Goal: Information Seeking & Learning: Learn about a topic

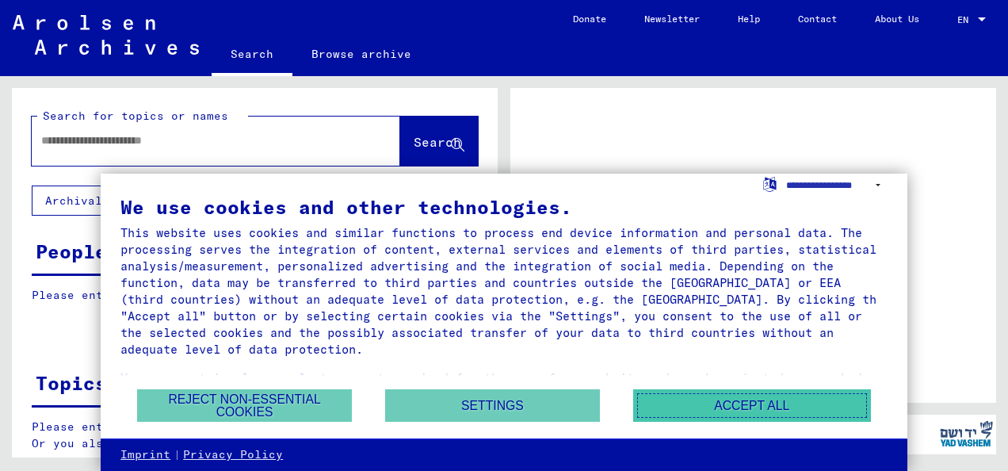
click at [744, 400] on button "Accept all" at bounding box center [752, 405] width 238 height 33
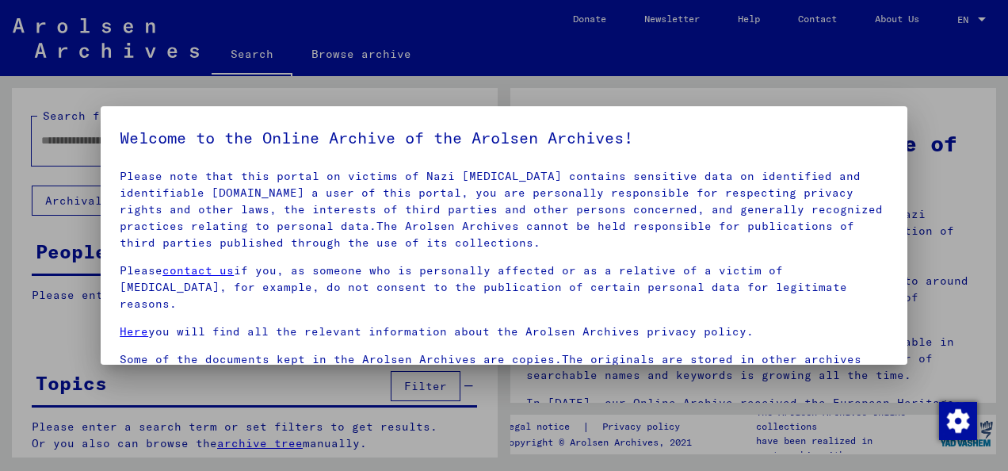
scroll to position [90, 0]
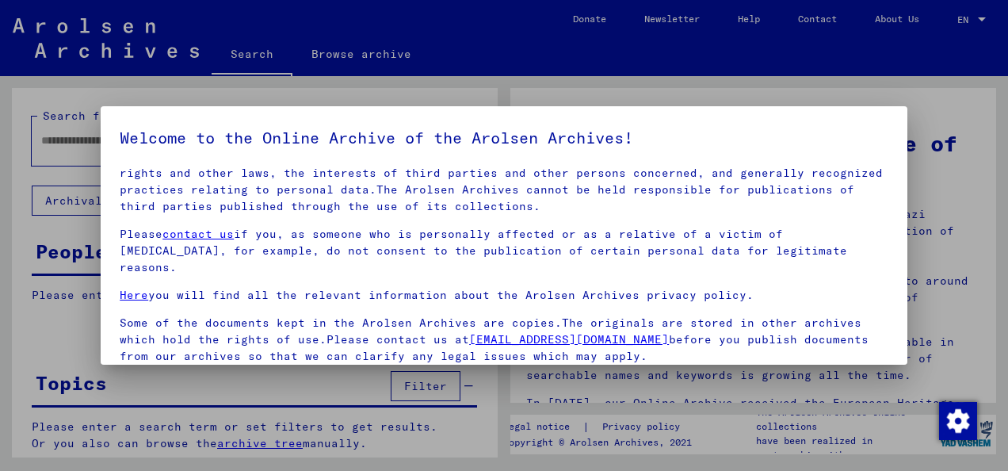
click at [932, 190] on div at bounding box center [504, 235] width 1008 height 471
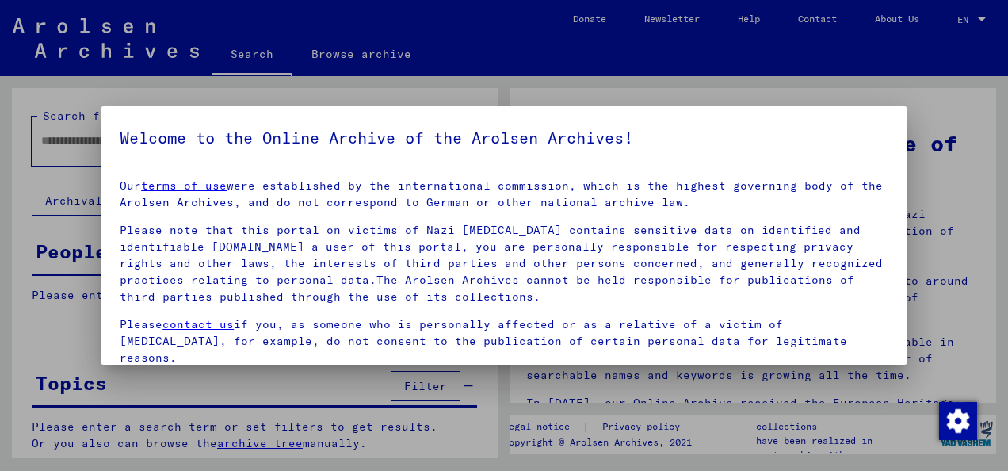
click at [932, 190] on div at bounding box center [504, 235] width 1008 height 471
click at [932, 187] on div at bounding box center [504, 235] width 1008 height 471
click at [960, 421] on img "Change consent" at bounding box center [958, 421] width 38 height 38
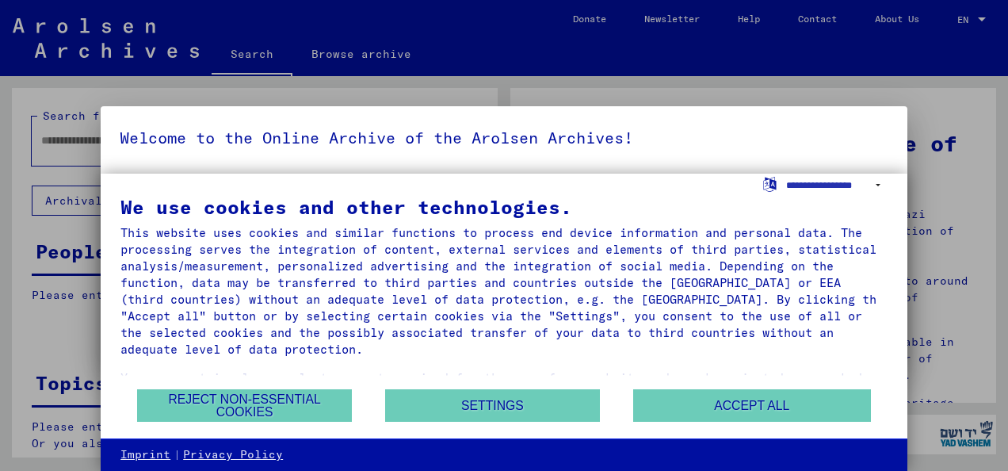
click at [960, 421] on div at bounding box center [504, 235] width 1008 height 471
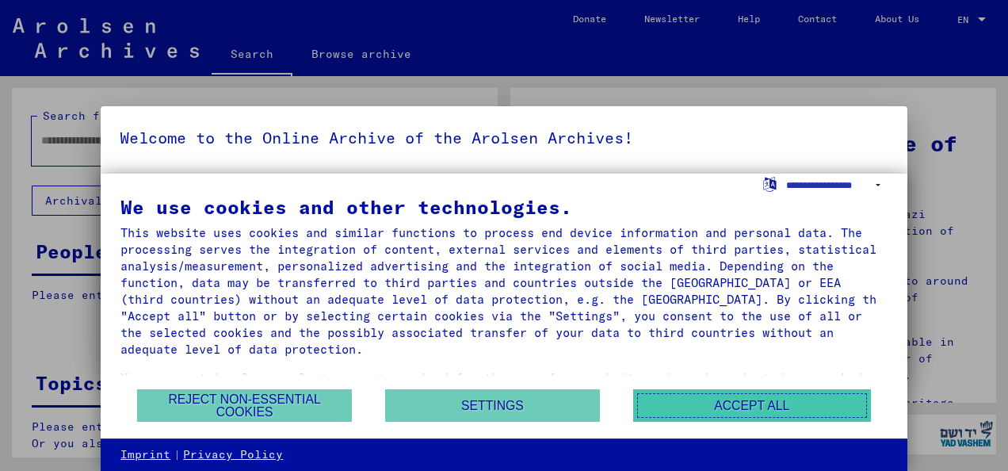
click at [810, 404] on button "Accept all" at bounding box center [752, 405] width 238 height 33
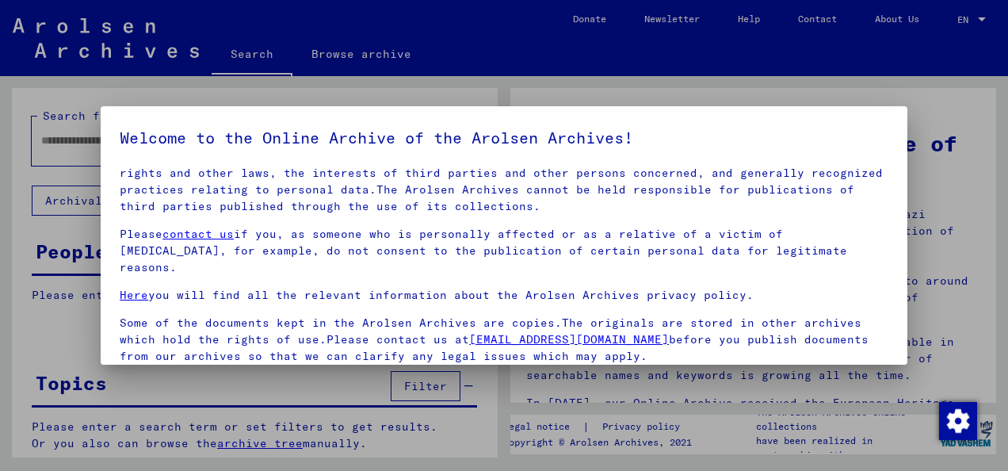
scroll to position [90, 0]
click at [947, 119] on div at bounding box center [504, 235] width 1008 height 471
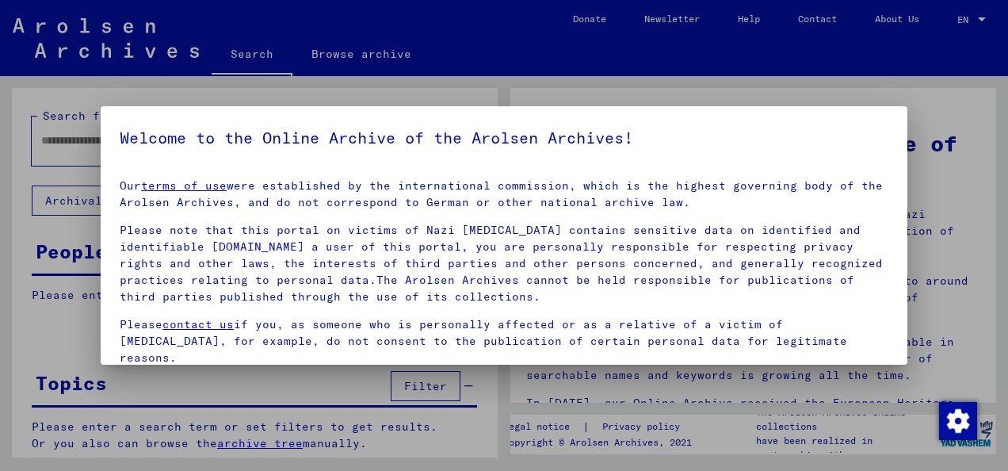
click at [970, 17] on div at bounding box center [504, 235] width 1008 height 471
click at [777, 64] on div at bounding box center [504, 235] width 1008 height 471
